Goal: Communication & Community: Answer question/provide support

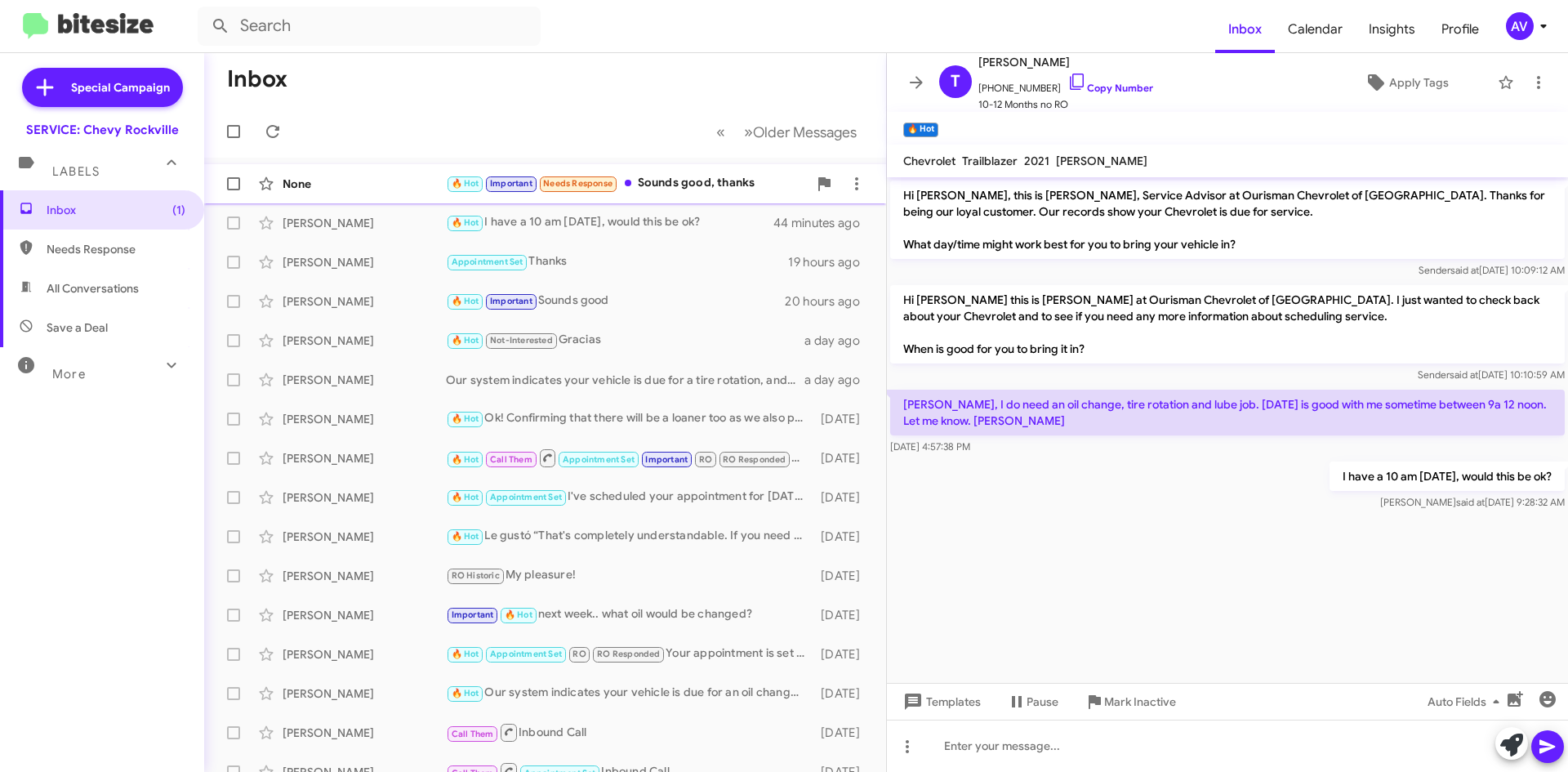
click at [714, 199] on div "None 🔥 Hot Important Needs Response Sounds good, thanks 33 minutes ago" at bounding box center [544, 183] width 656 height 32
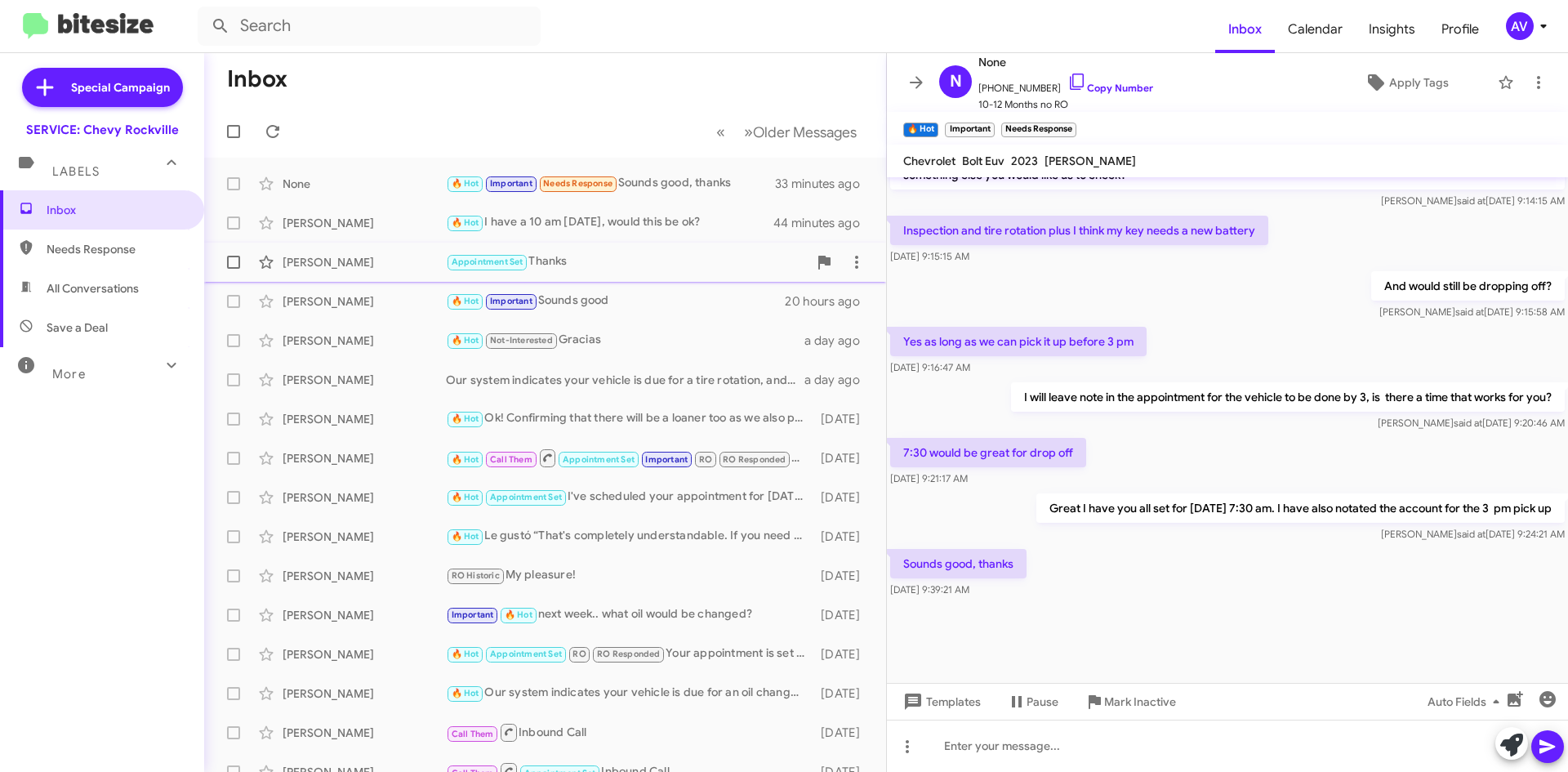
click at [625, 268] on div "Appointment Set Thanks" at bounding box center [626, 262] width 362 height 19
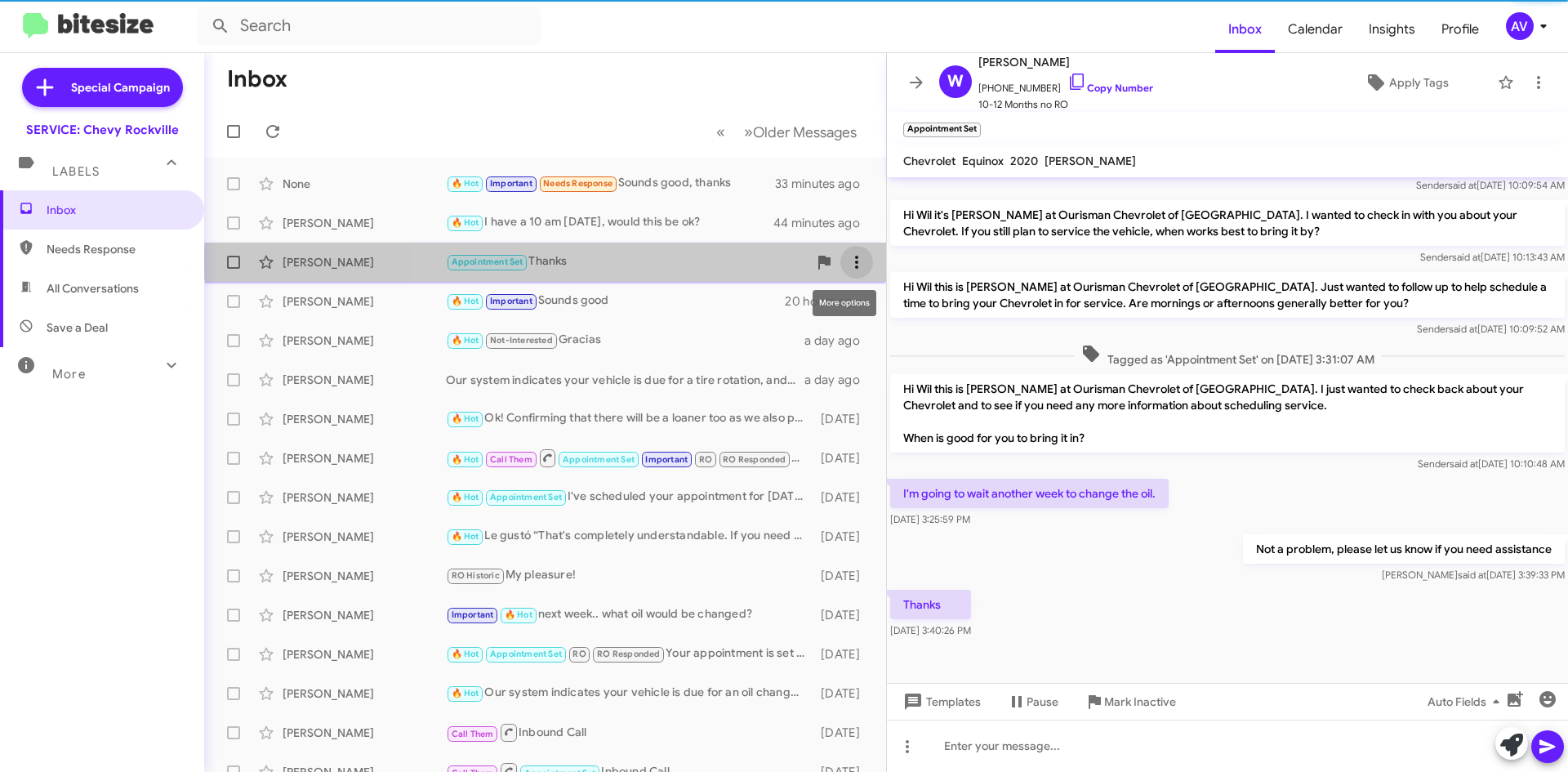
click at [850, 262] on icon at bounding box center [857, 262] width 20 height 20
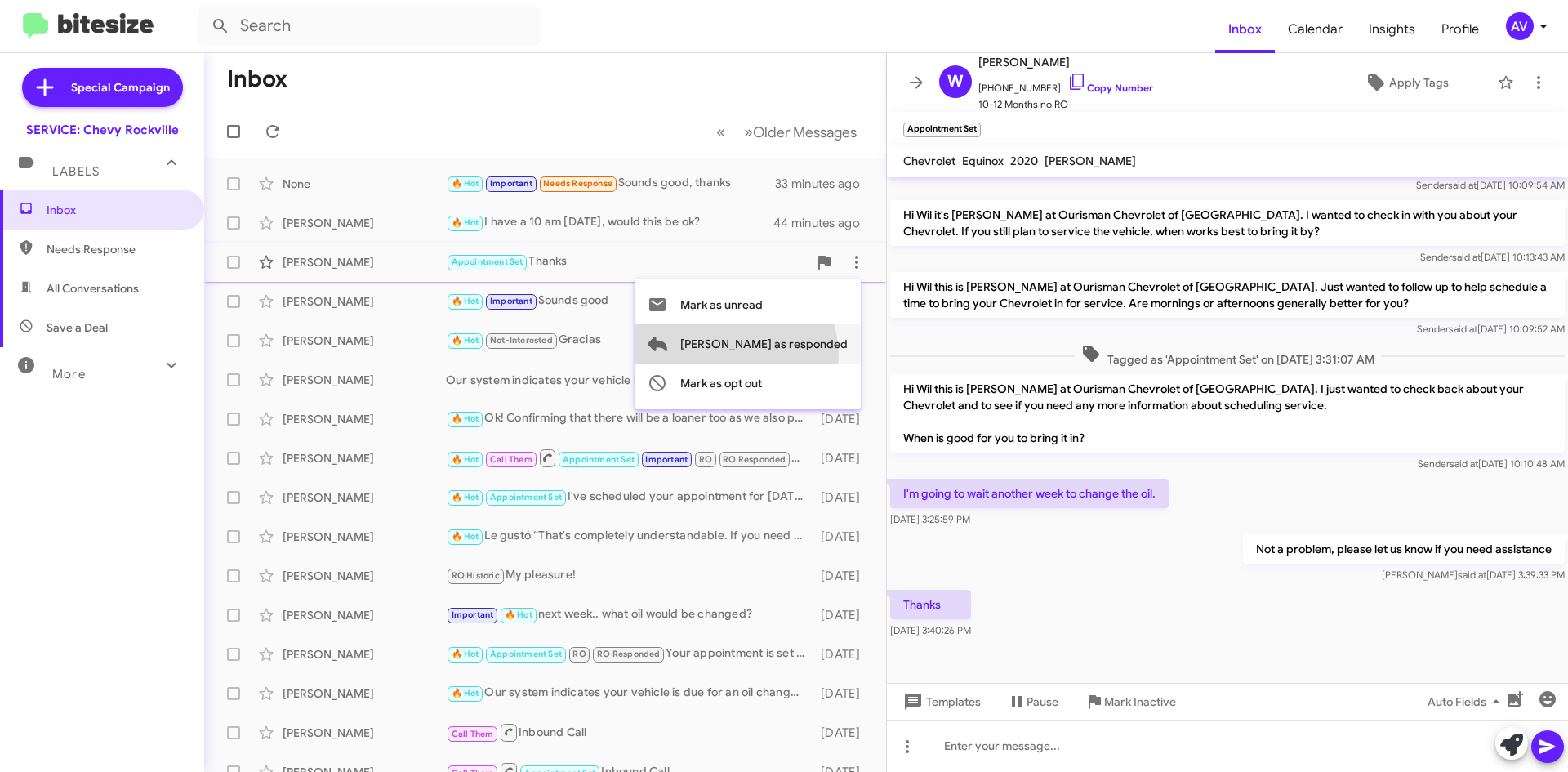
click at [800, 355] on span "Mark as responded" at bounding box center [763, 344] width 167 height 39
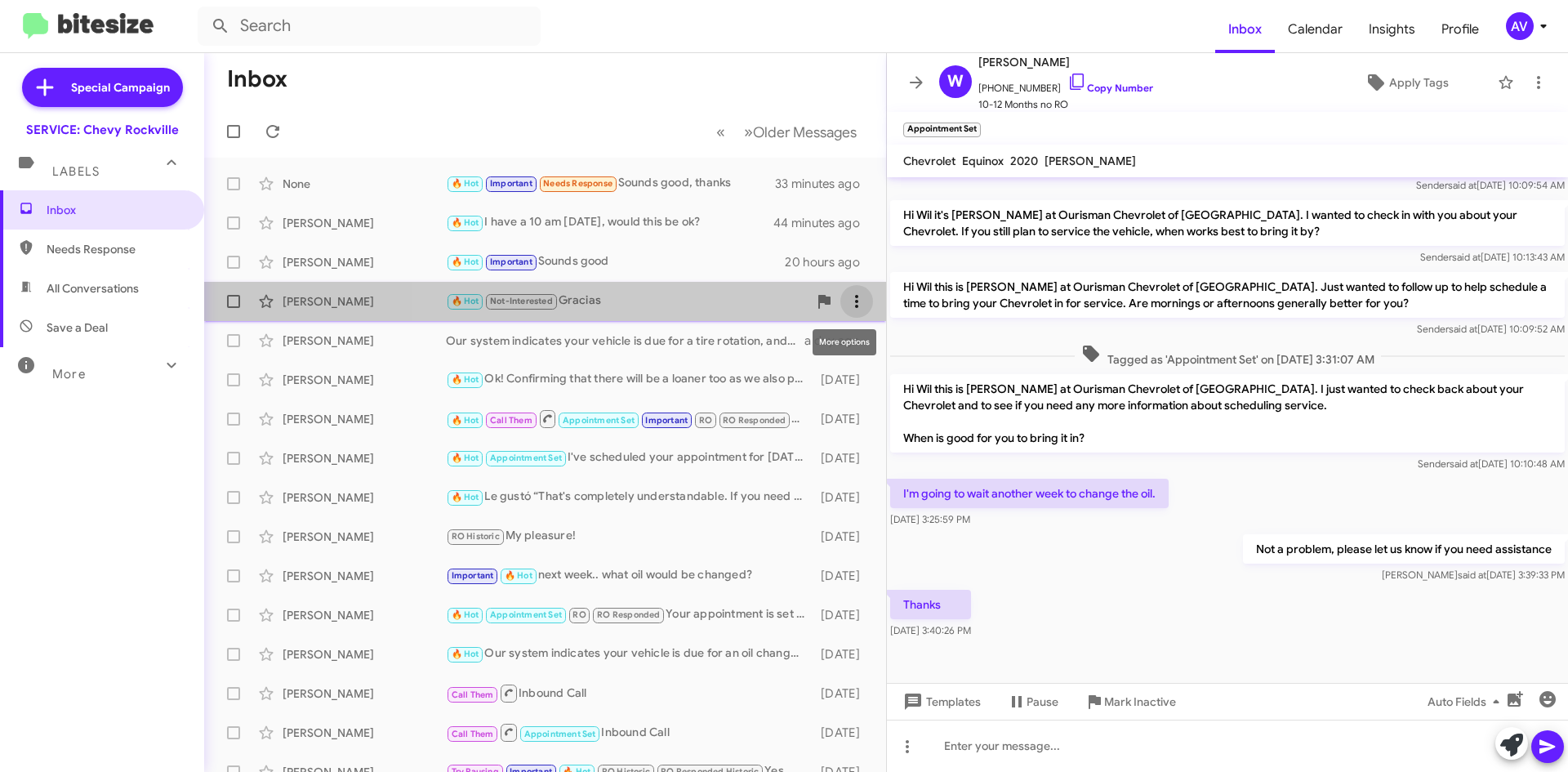
click at [847, 293] on icon at bounding box center [857, 301] width 20 height 20
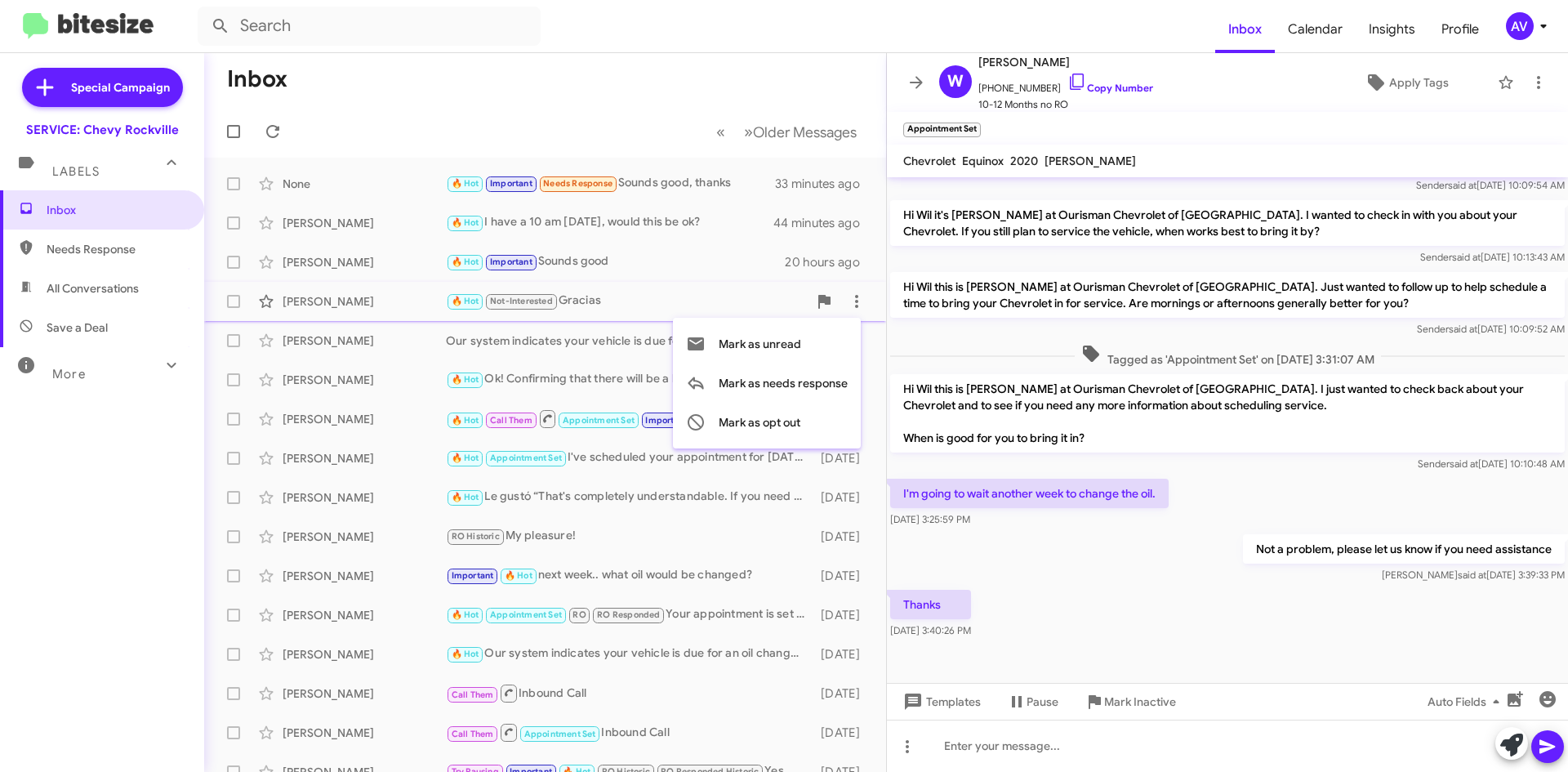
click at [843, 264] on div at bounding box center [784, 386] width 1568 height 772
click at [0, 0] on icon at bounding box center [0, 0] width 0 height 0
drag, startPoint x: 523, startPoint y: 303, endPoint x: 532, endPoint y: 302, distance: 9.1
click at [523, 306] on div at bounding box center [784, 386] width 1568 height 772
click at [847, 182] on icon at bounding box center [857, 183] width 20 height 20
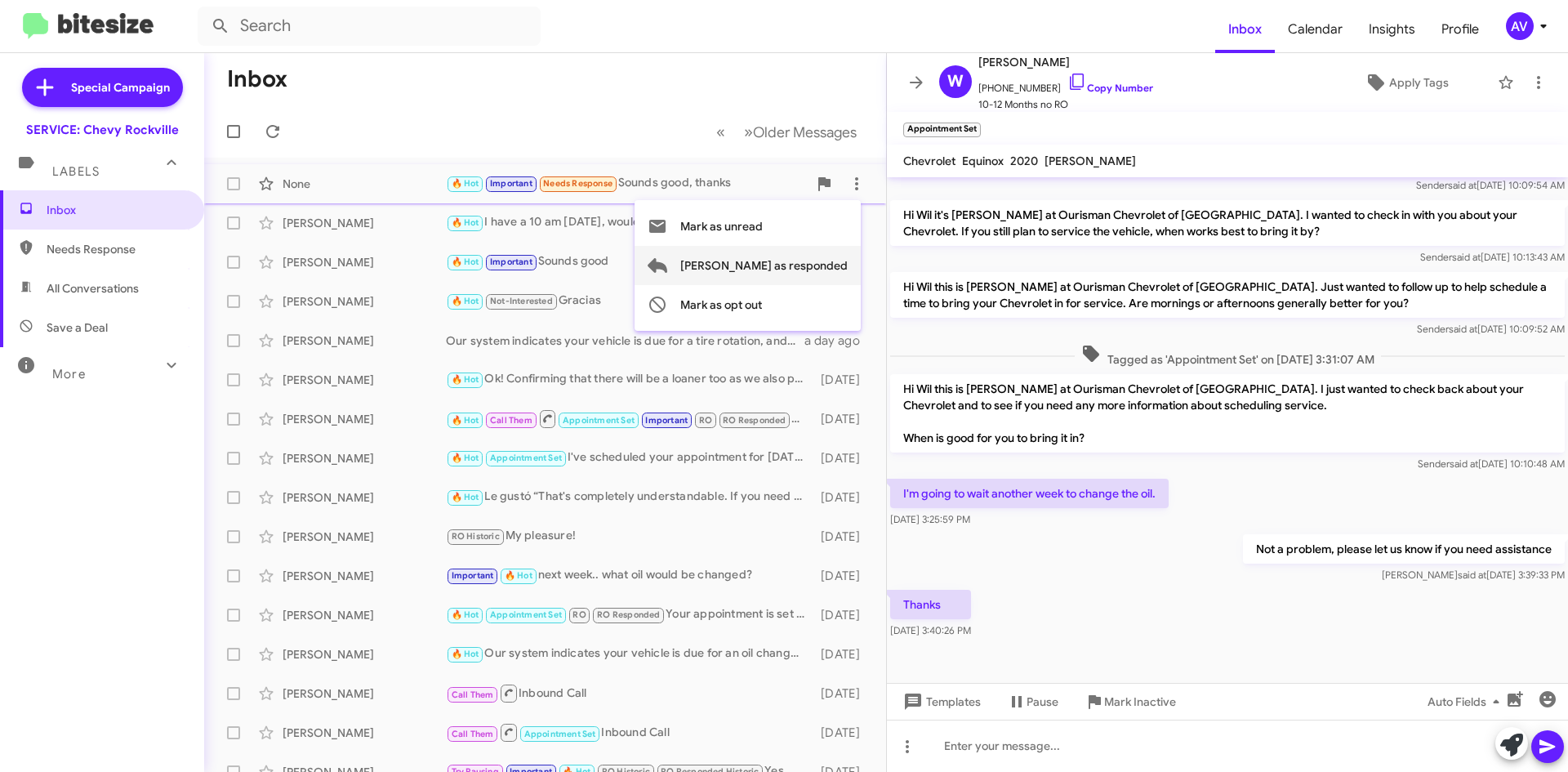
click at [836, 267] on span "Mark as responded" at bounding box center [763, 265] width 167 height 39
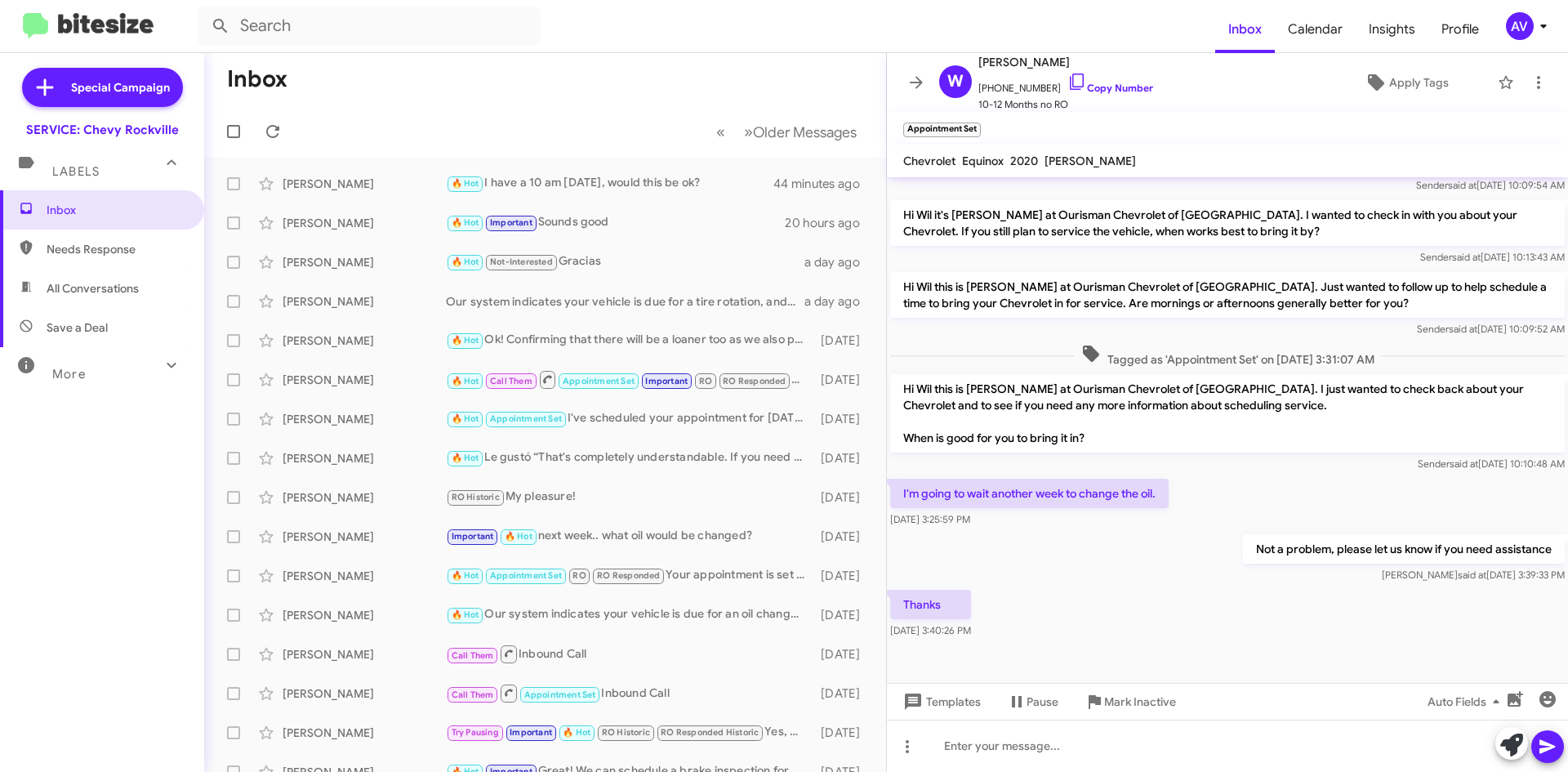
click at [1526, 17] on div "AV" at bounding box center [1519, 26] width 28 height 28
